Goal: Information Seeking & Learning: Understand process/instructions

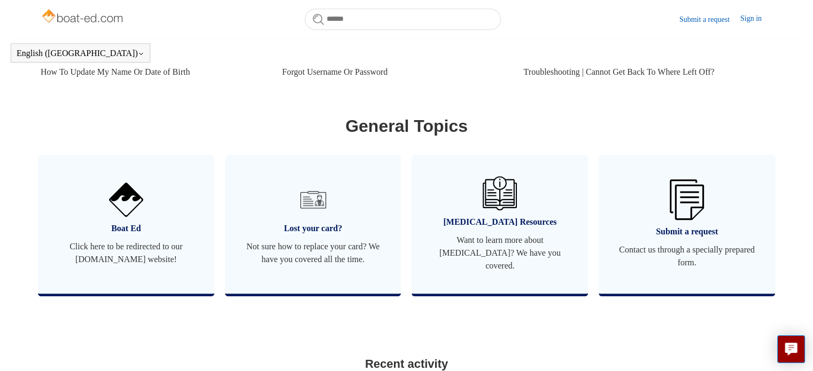
scroll to position [567, 0]
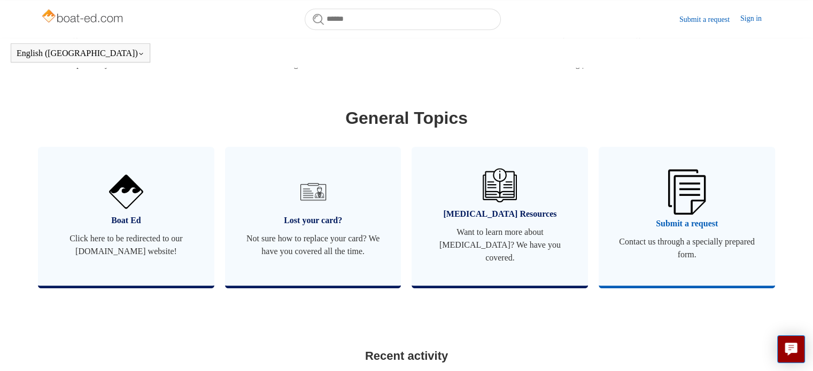
click at [682, 217] on span "Submit a request" at bounding box center [686, 223] width 144 height 13
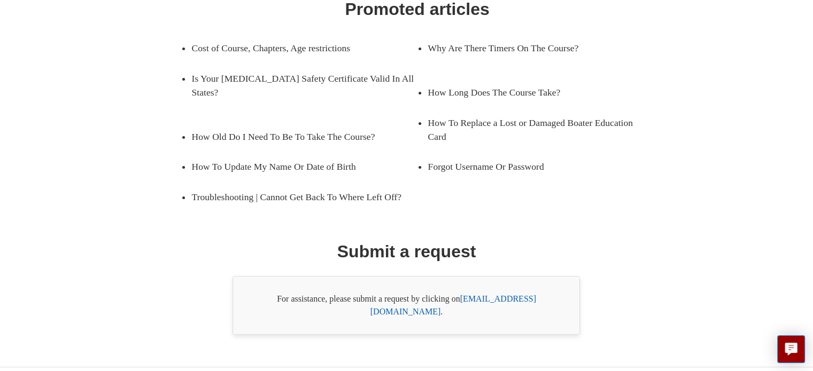
scroll to position [184, 0]
click at [498, 297] on link "support@boat-ed.com" at bounding box center [453, 305] width 166 height 22
click at [504, 300] on link "support@boat-ed.com" at bounding box center [453, 305] width 166 height 22
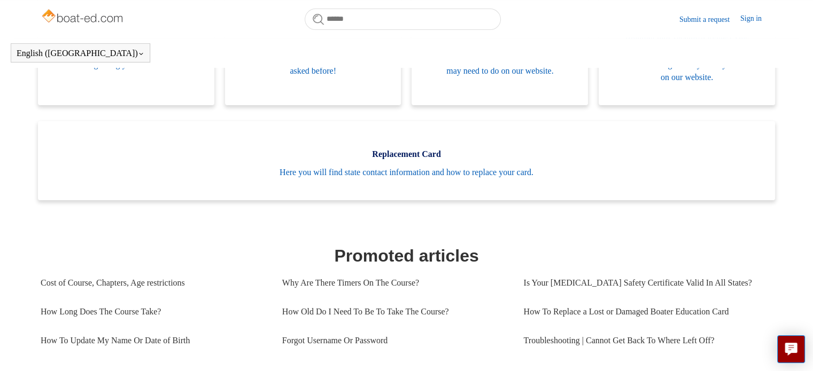
scroll to position [397, 0]
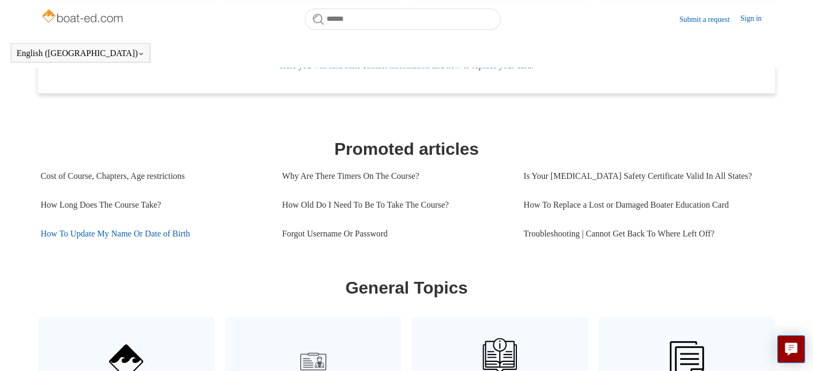
click at [135, 237] on link "How To Update My Name Or Date of Birth" at bounding box center [153, 234] width 225 height 29
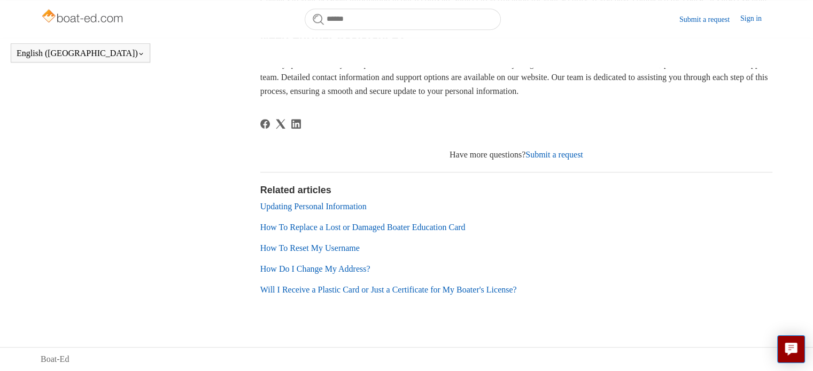
scroll to position [737, 0]
click at [327, 207] on link "Updating Personal Information" at bounding box center [313, 206] width 106 height 9
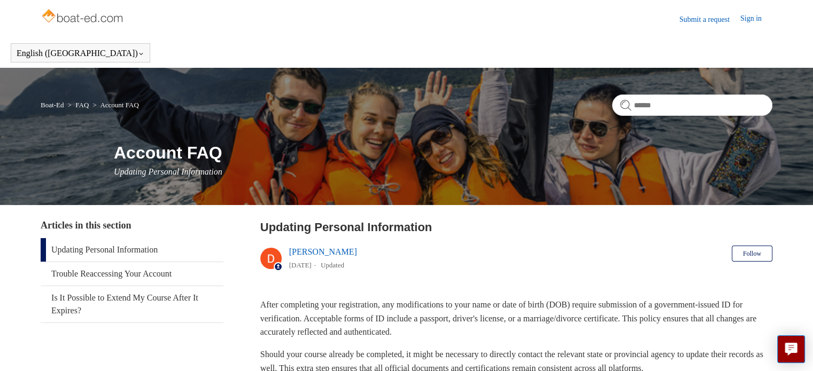
click at [116, 252] on link "Updating Personal Information" at bounding box center [132, 250] width 183 height 24
click at [792, 353] on icon "Live chat" at bounding box center [791, 348] width 12 height 10
click at [524, 16] on header "Submit a request Sign in" at bounding box center [406, 19] width 731 height 38
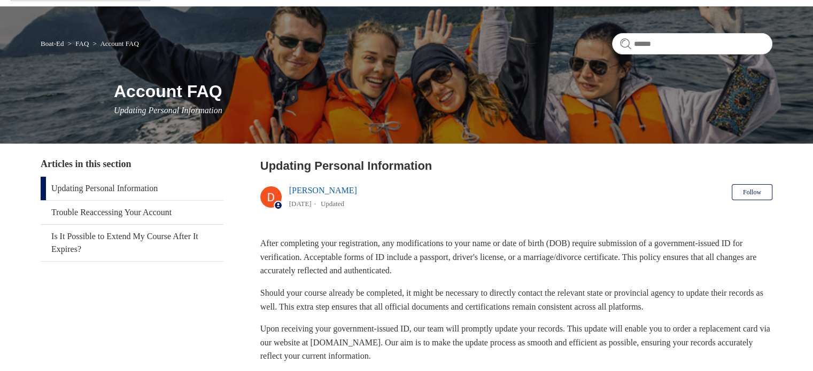
scroll to position [53, 0]
